Goal: Learn about a topic

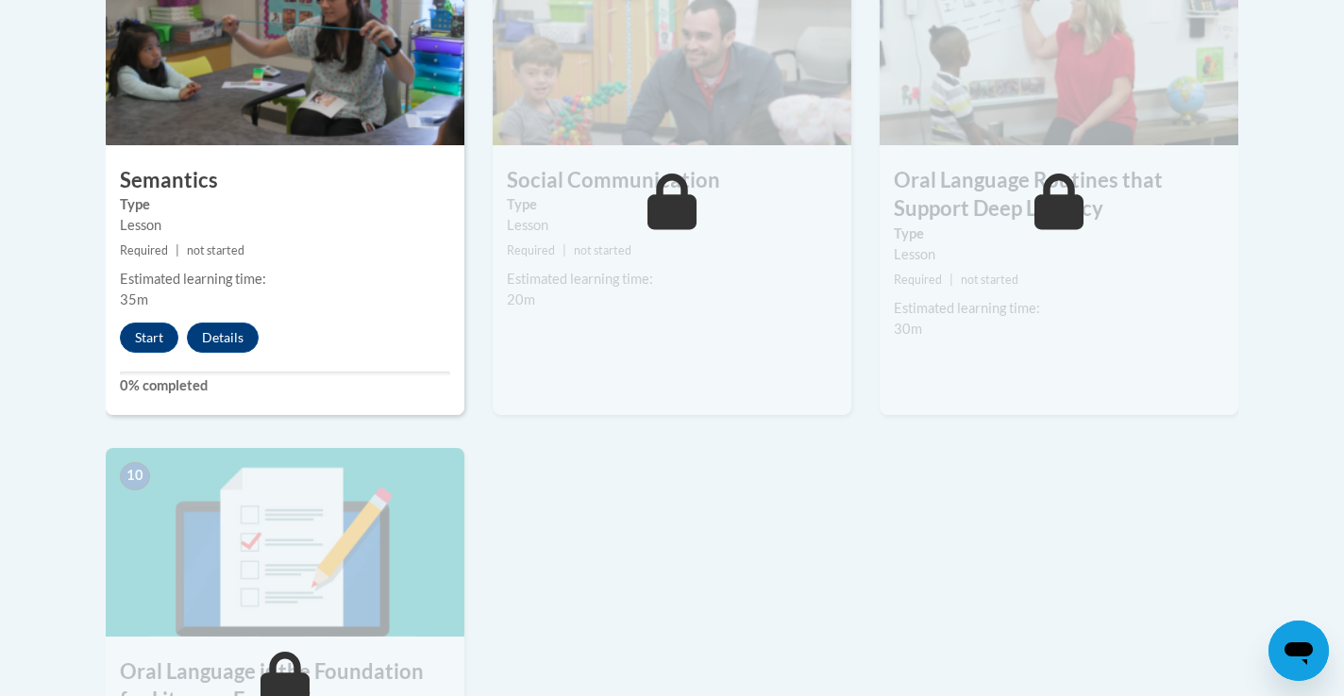
scroll to position [1722, 0]
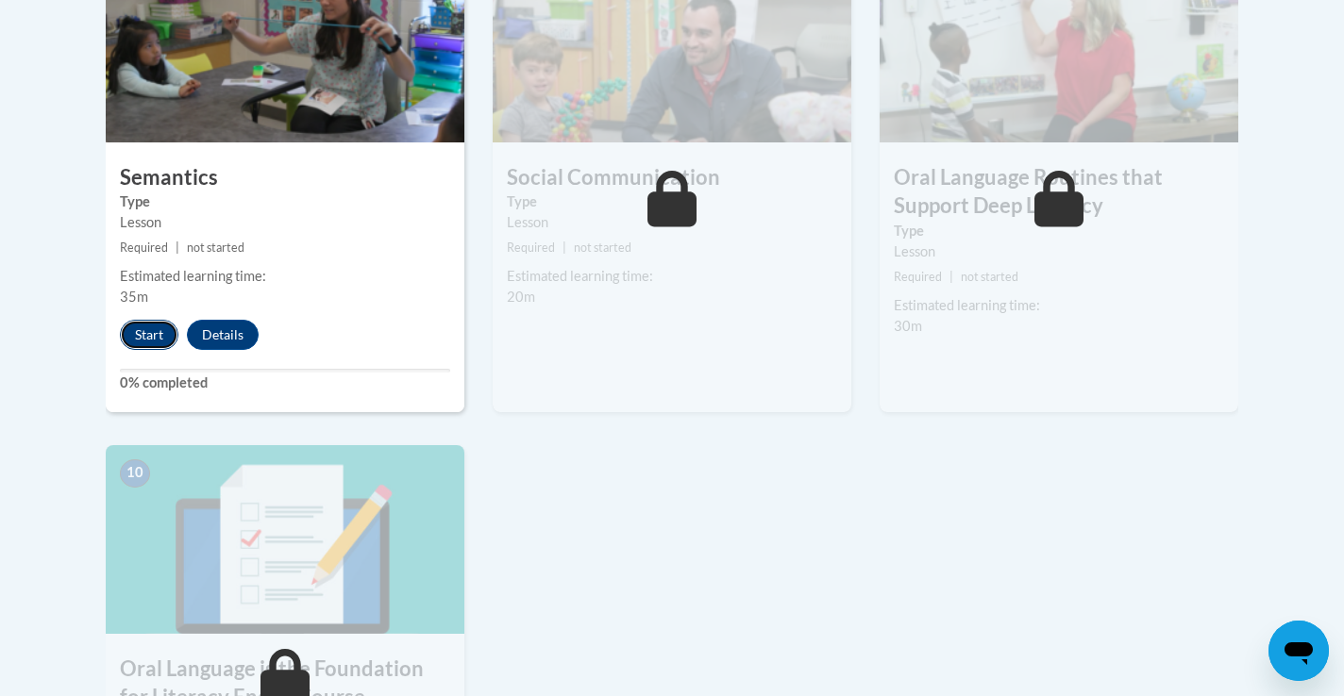
click at [150, 339] on button "Start" at bounding box center [149, 335] width 59 height 30
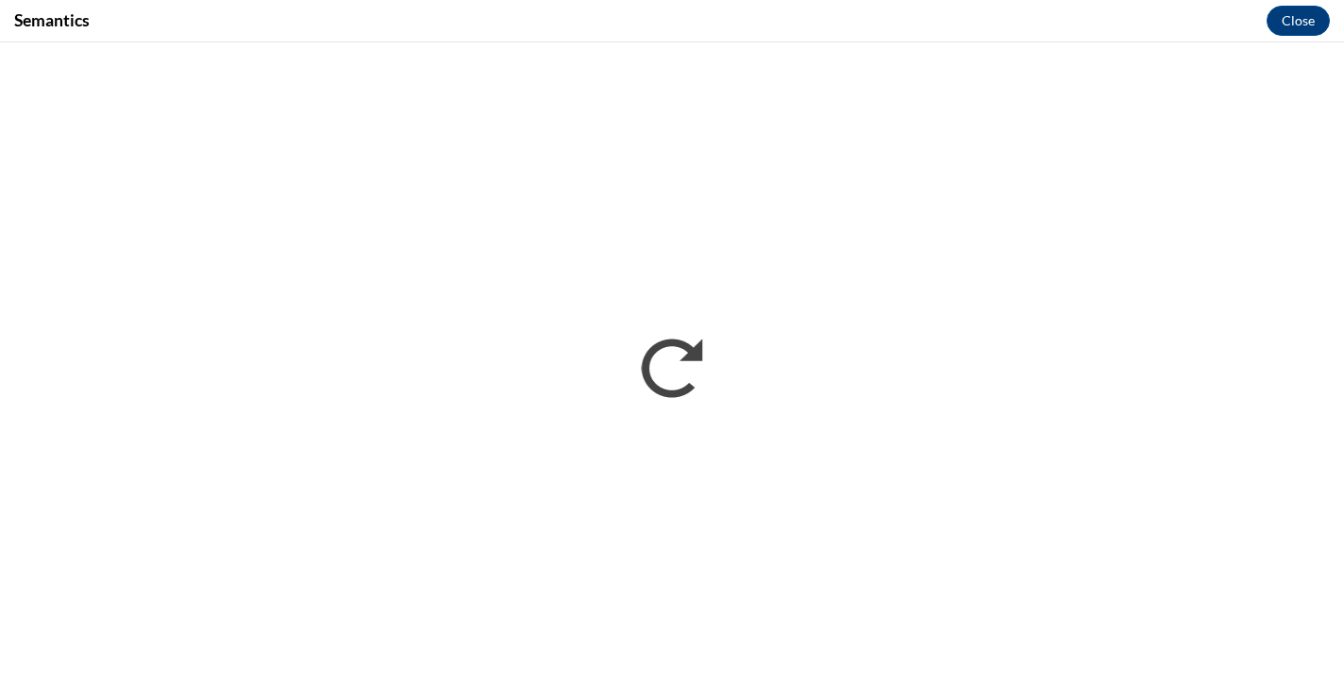
scroll to position [0, 0]
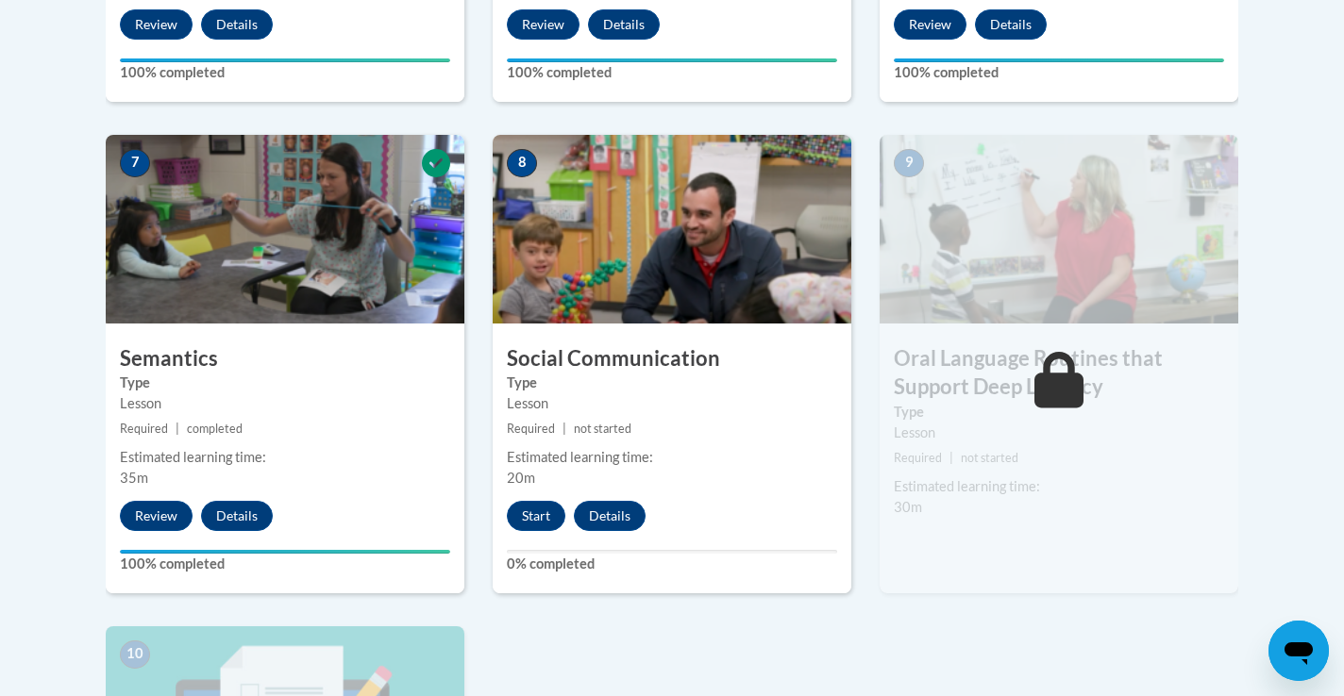
scroll to position [1545, 0]
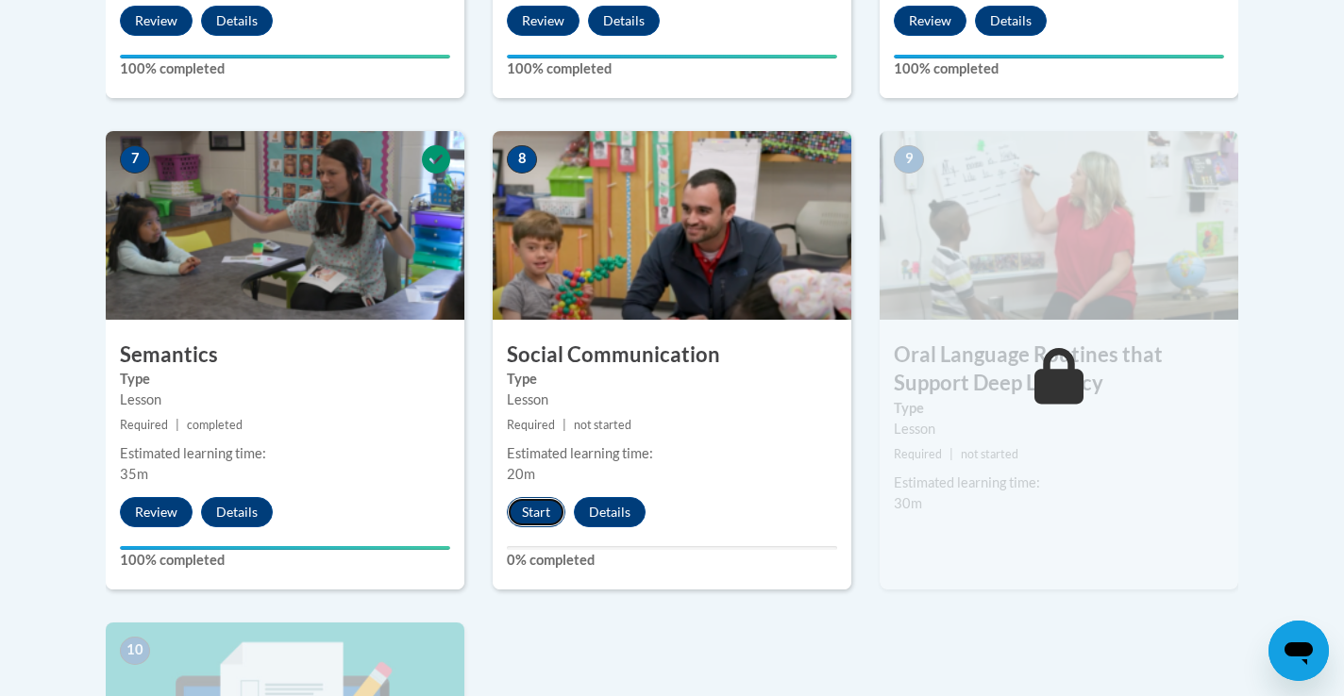
click at [530, 519] on button "Start" at bounding box center [536, 512] width 59 height 30
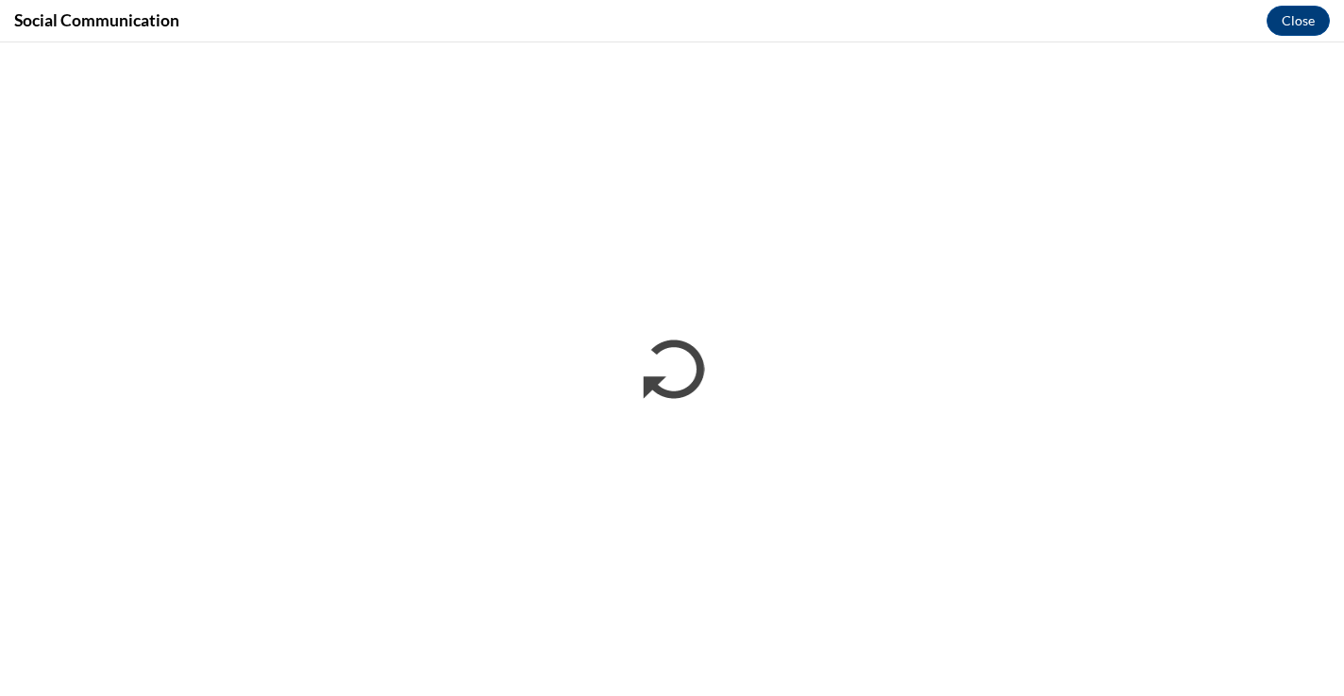
scroll to position [0, 0]
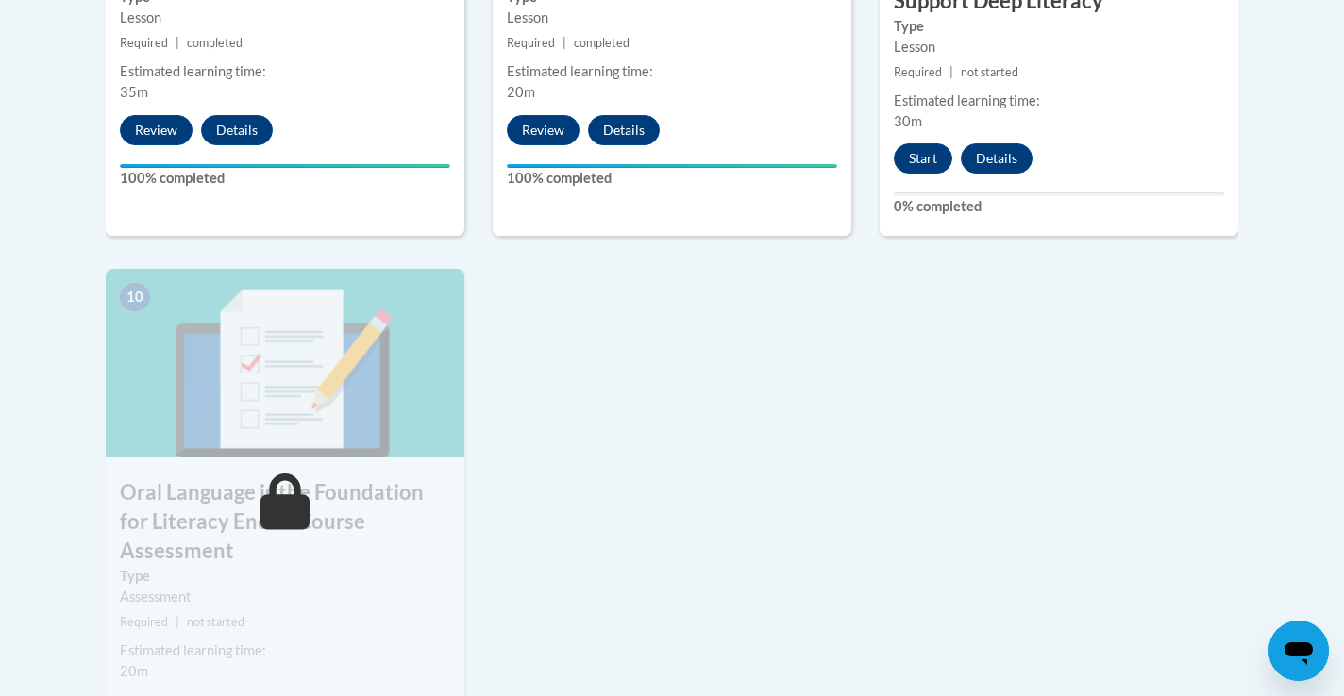
scroll to position [1936, 0]
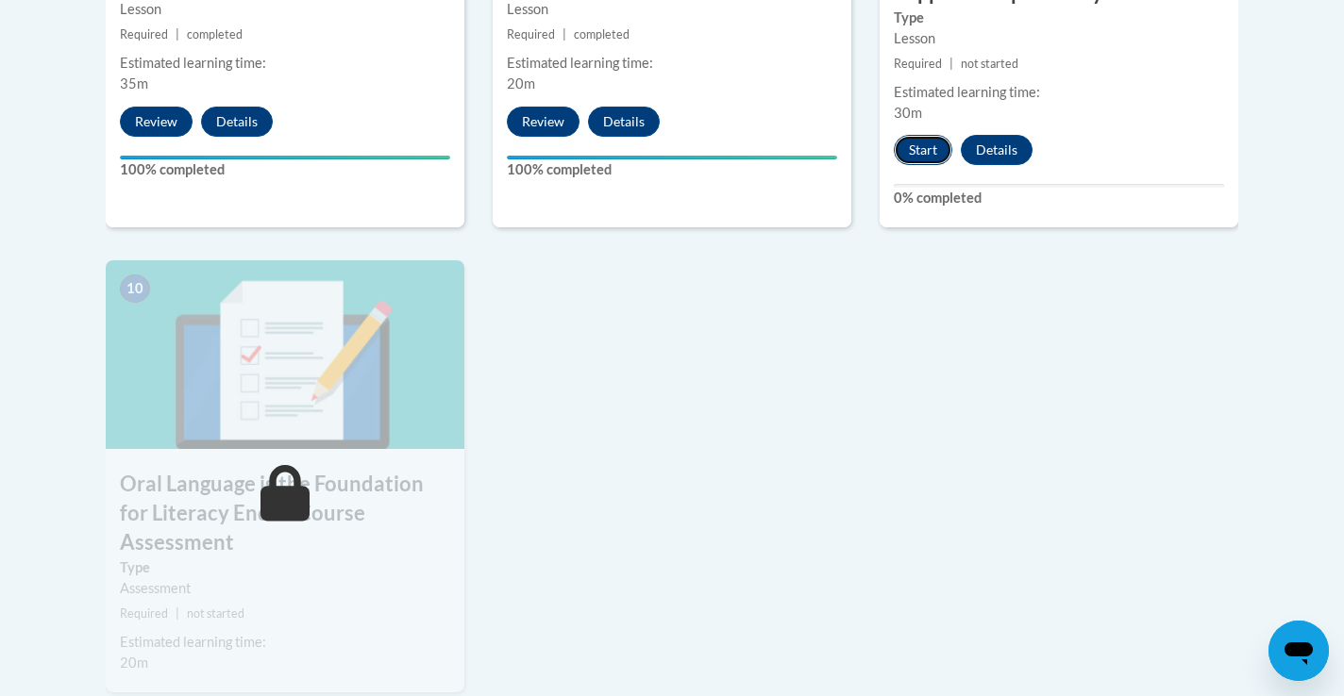
click at [924, 155] on button "Start" at bounding box center [923, 150] width 59 height 30
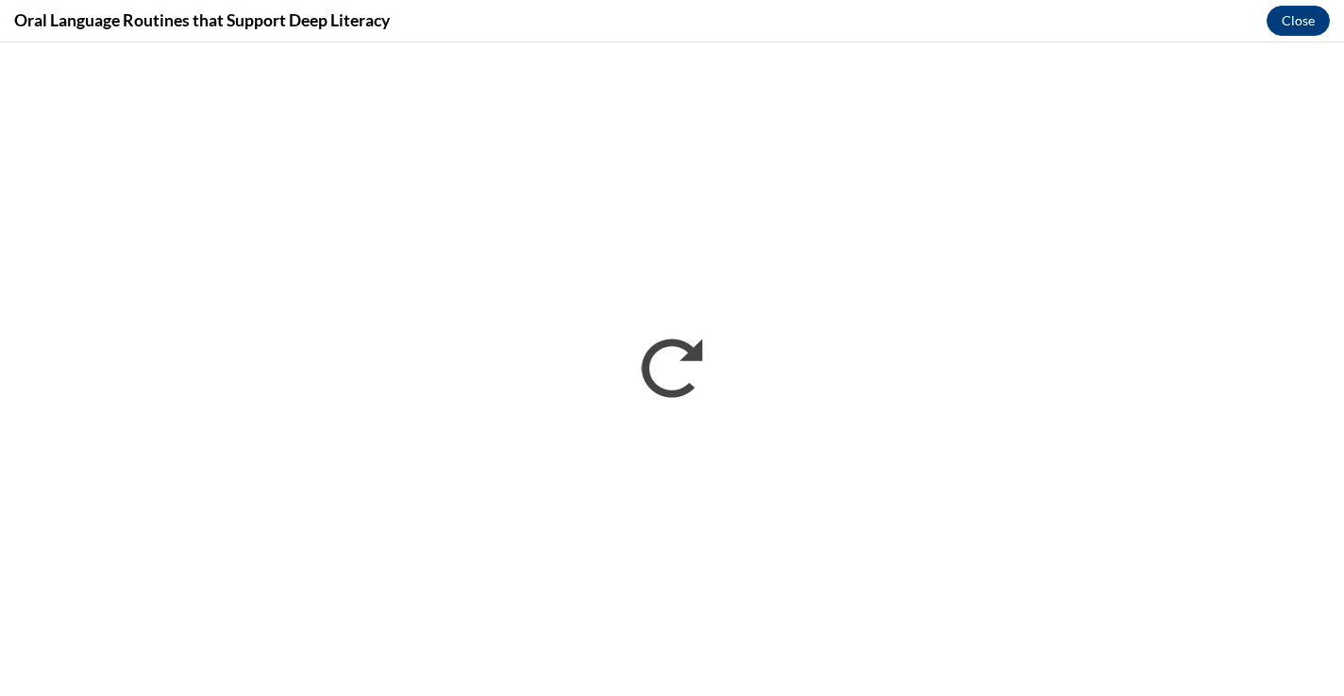
scroll to position [0, 0]
